Goal: Task Accomplishment & Management: Manage account settings

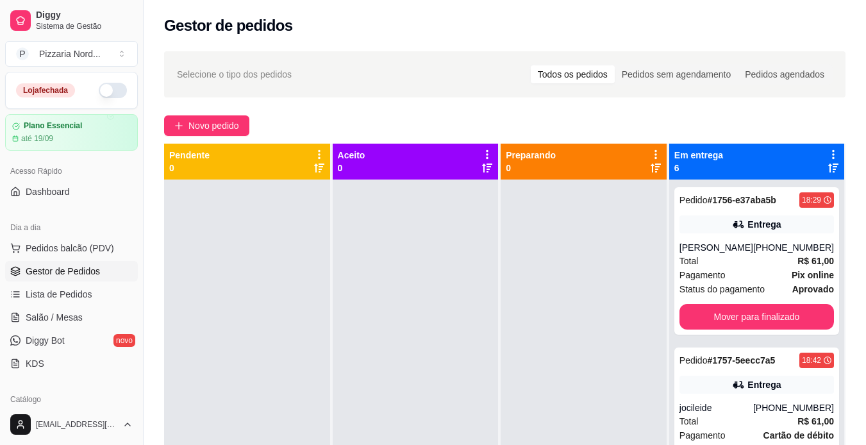
click at [100, 94] on button "button" at bounding box center [113, 90] width 28 height 15
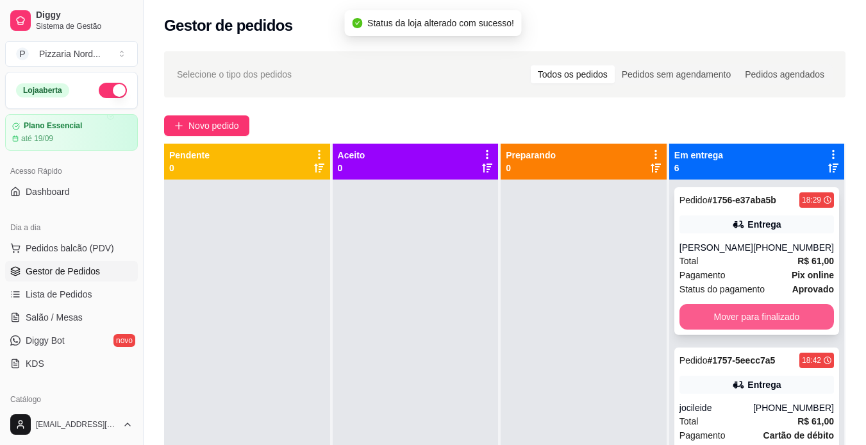
click at [704, 315] on button "Mover para finalizado" at bounding box center [756, 317] width 154 height 26
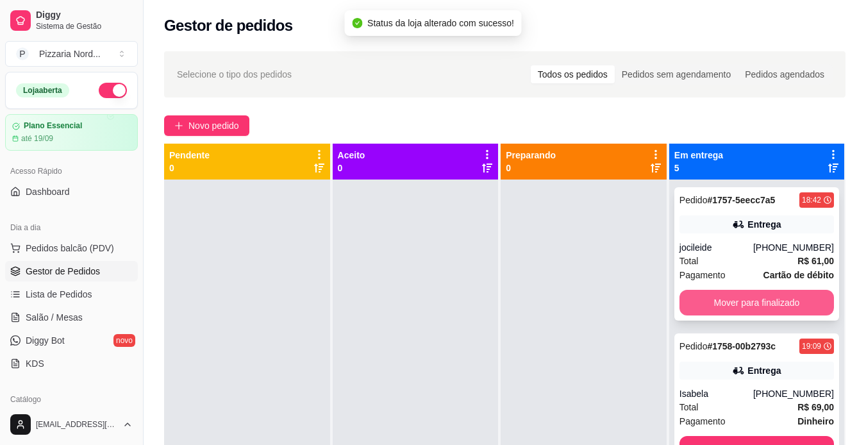
click at [723, 301] on button "Mover para finalizado" at bounding box center [756, 303] width 154 height 26
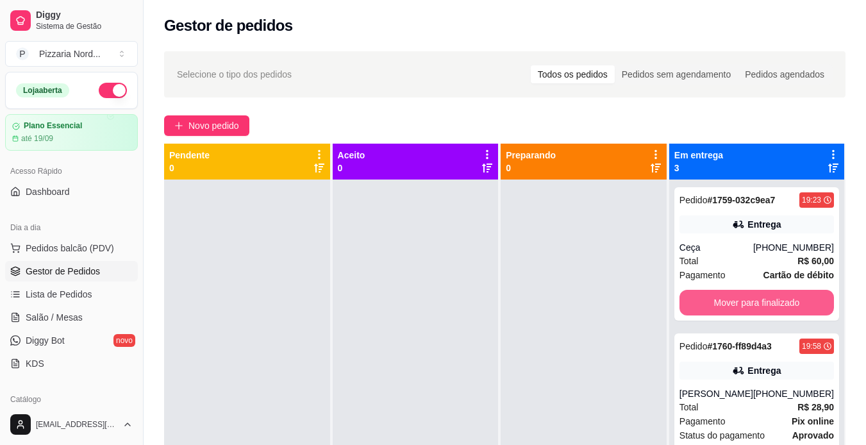
click at [723, 301] on button "Mover para finalizado" at bounding box center [756, 303] width 154 height 26
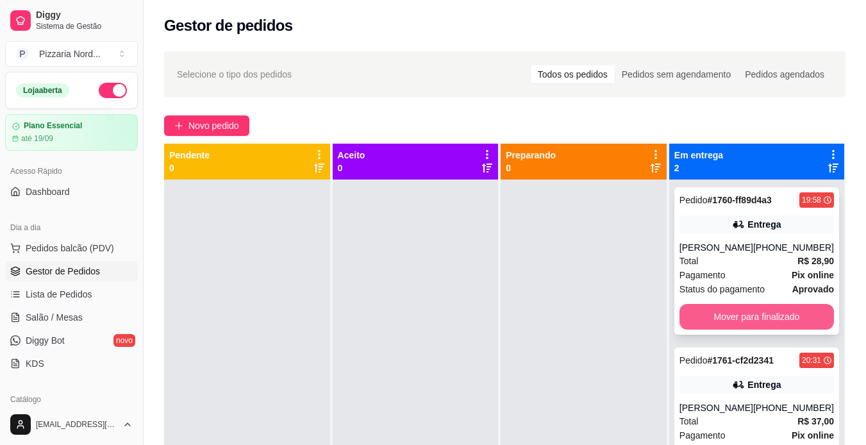
click at [705, 314] on button "Mover para finalizado" at bounding box center [756, 317] width 154 height 26
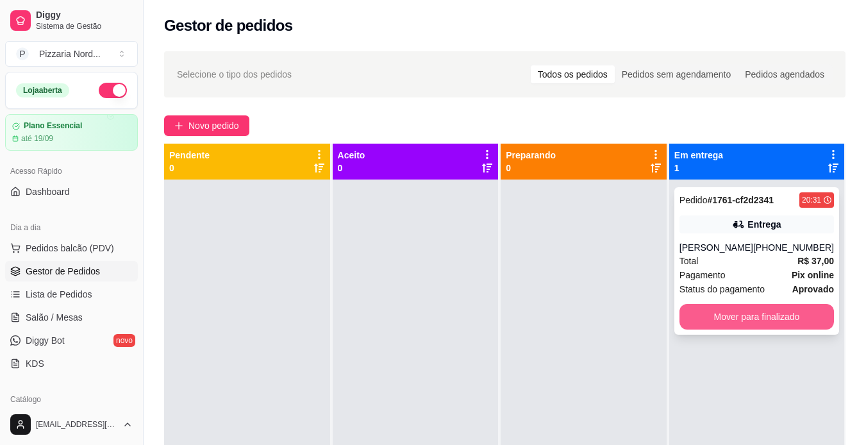
click at [707, 314] on button "Mover para finalizado" at bounding box center [756, 317] width 154 height 26
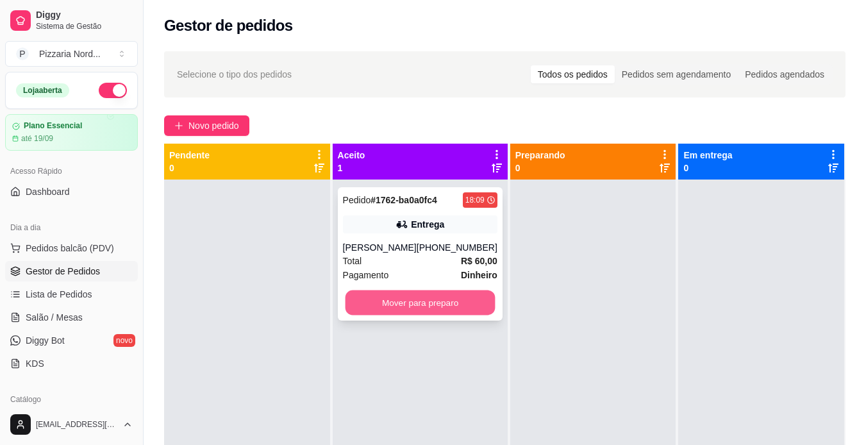
click at [415, 315] on button "Mover para preparo" at bounding box center [420, 302] width 150 height 25
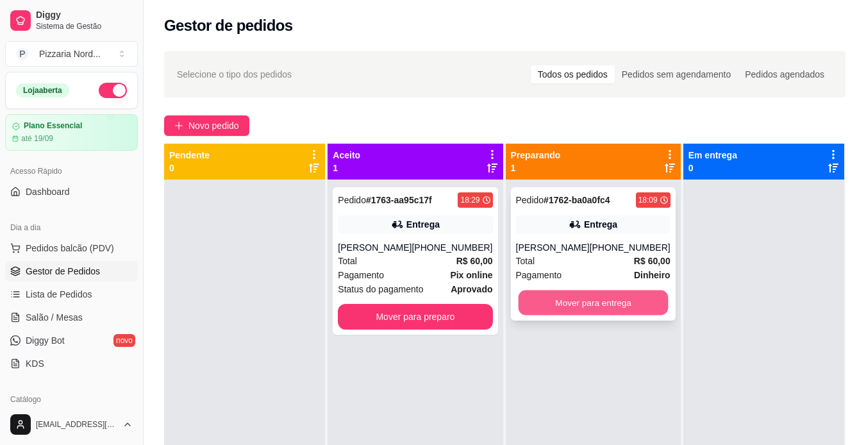
click at [586, 315] on button "Mover para entrega" at bounding box center [593, 302] width 150 height 25
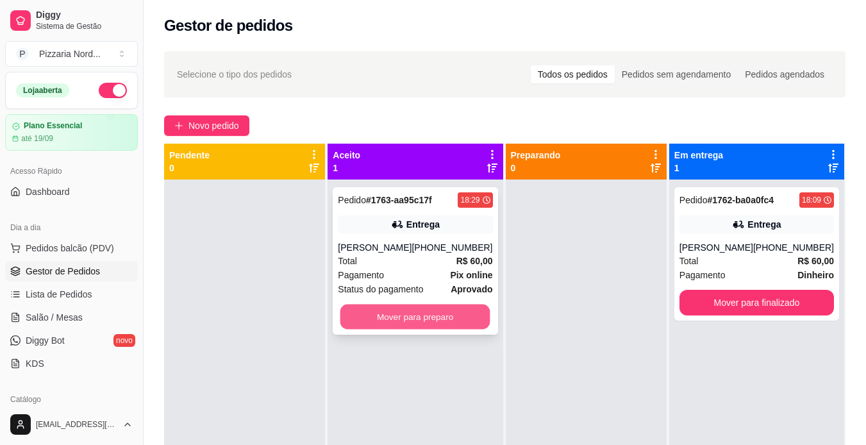
click at [441, 319] on button "Mover para preparo" at bounding box center [415, 316] width 150 height 25
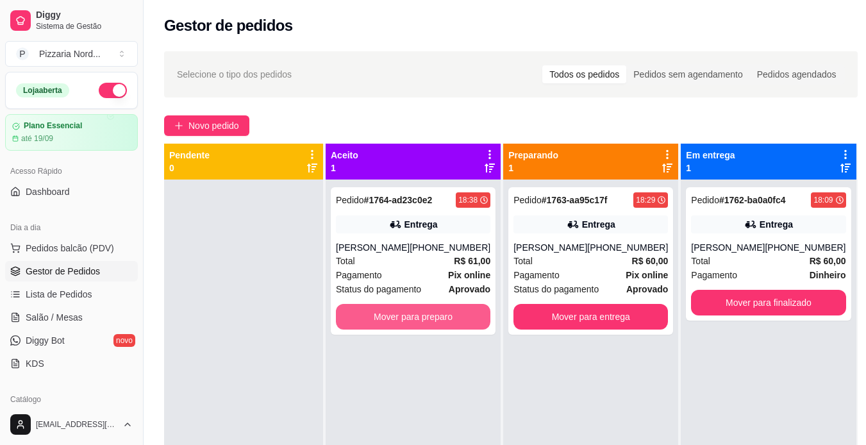
click at [441, 319] on button "Mover para preparo" at bounding box center [413, 317] width 154 height 26
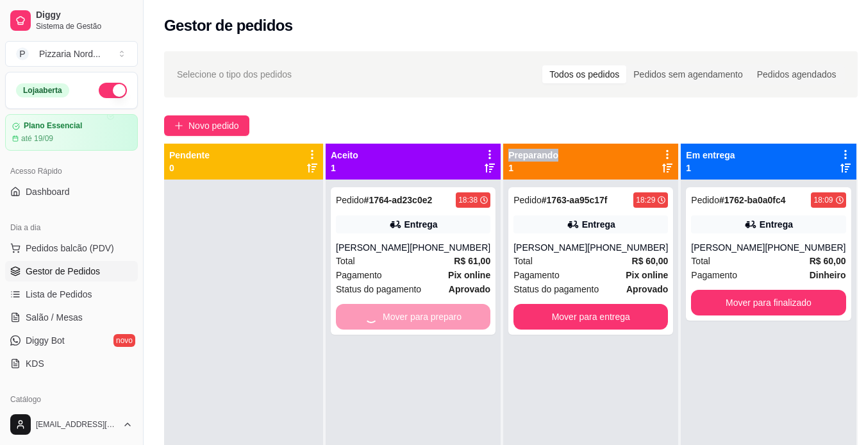
click at [441, 319] on div "Mover para preparo" at bounding box center [413, 317] width 154 height 26
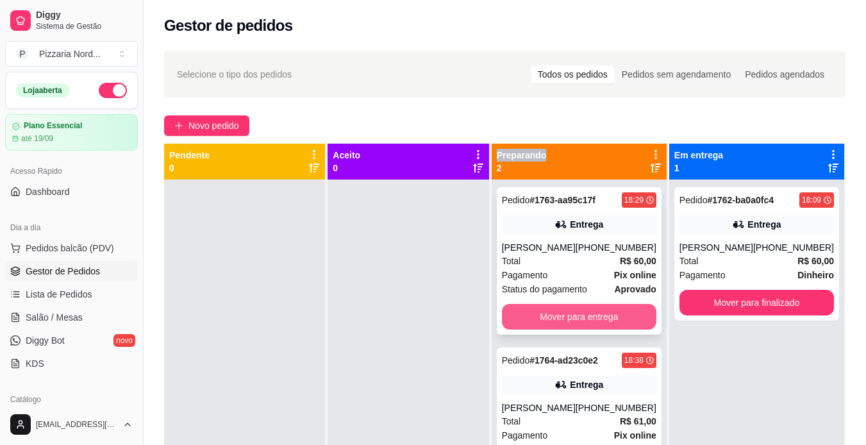
click at [599, 306] on button "Mover para entrega" at bounding box center [579, 317] width 154 height 26
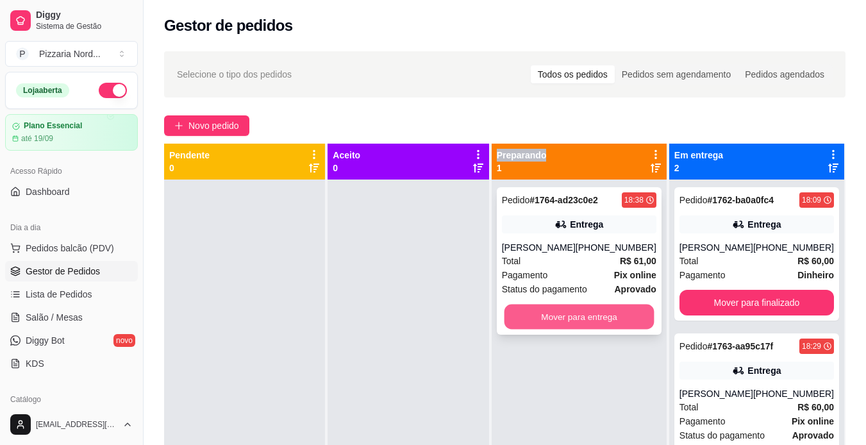
click at [595, 314] on button "Mover para entrega" at bounding box center [579, 316] width 150 height 25
